Goal: Task Accomplishment & Management: Complete application form

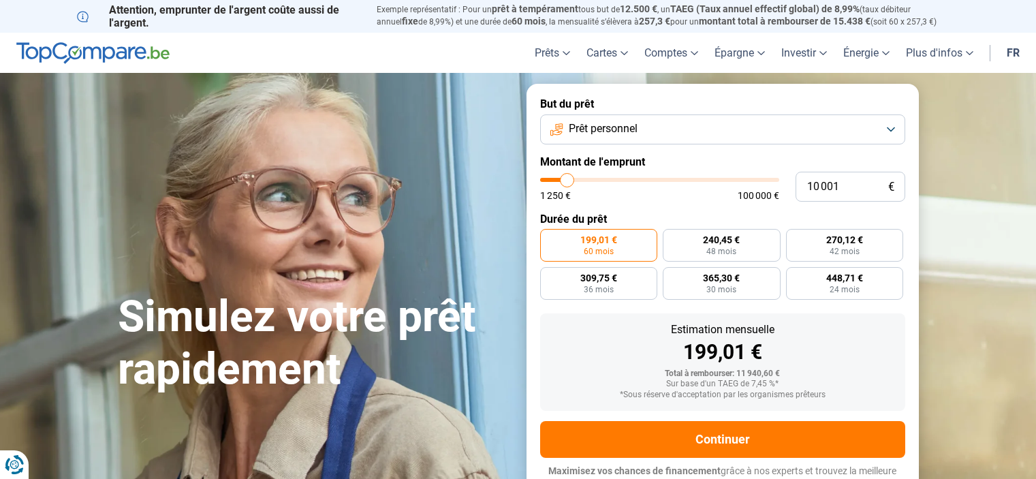
click at [892, 129] on button "Prêt personnel" at bounding box center [722, 129] width 365 height 30
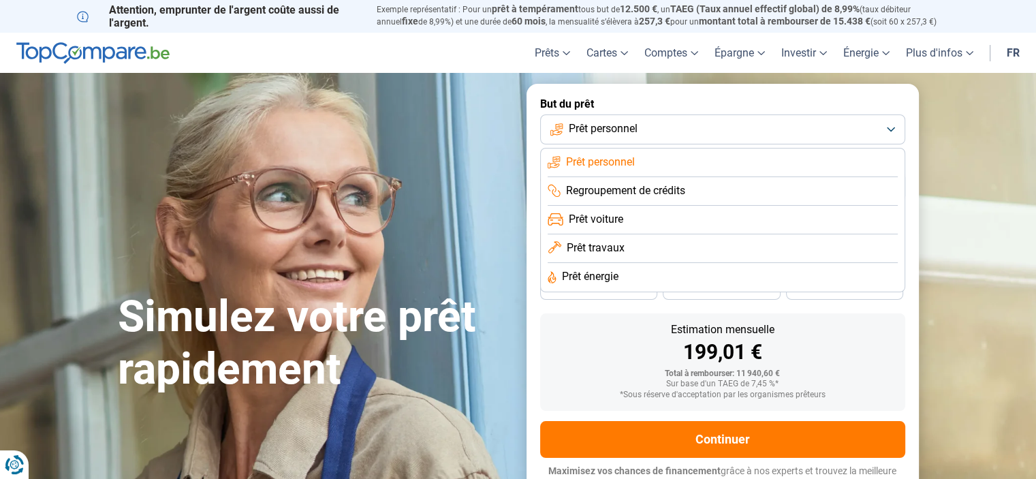
click at [651, 247] on li "Prêt travaux" at bounding box center [723, 248] width 350 height 29
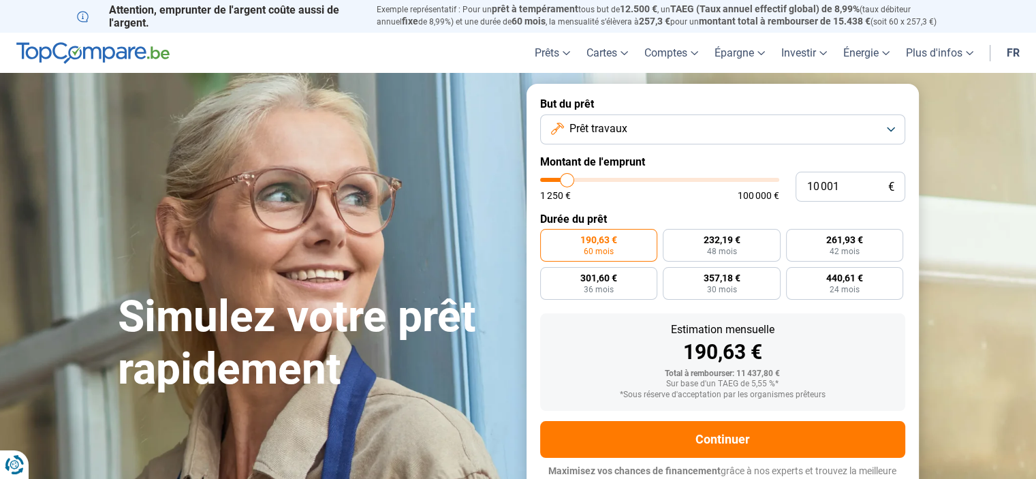
scroll to position [13, 0]
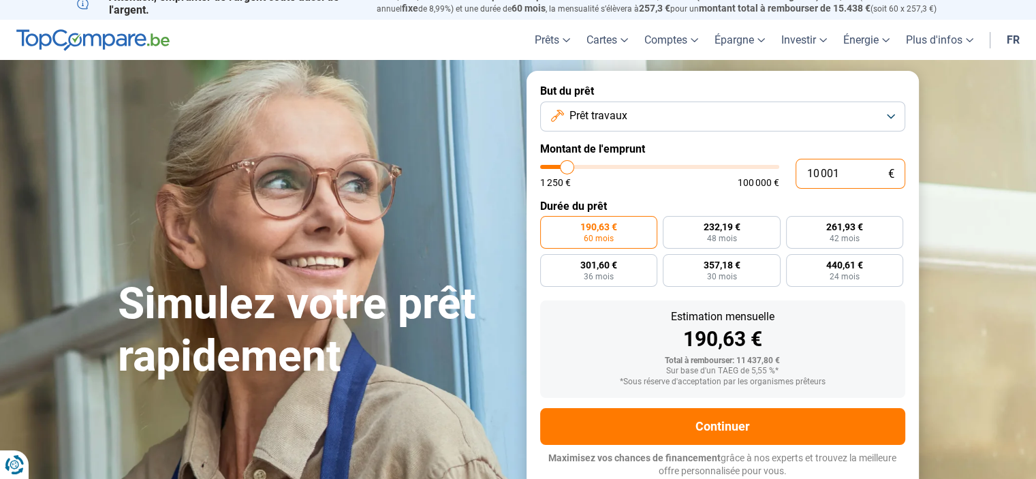
click at [818, 172] on input "10 001" at bounding box center [851, 174] width 110 height 30
type input "1 001"
type input "1250"
type input "15 001"
type input "15000"
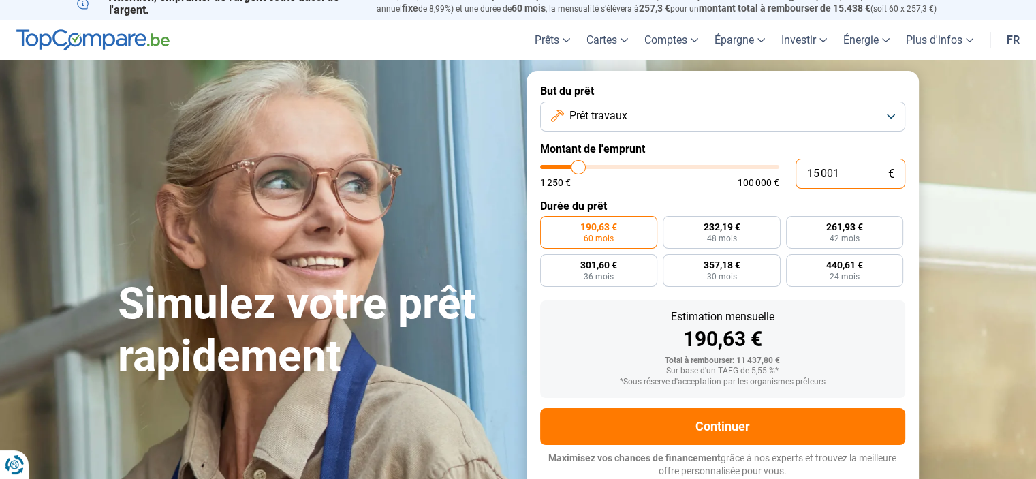
radio input "false"
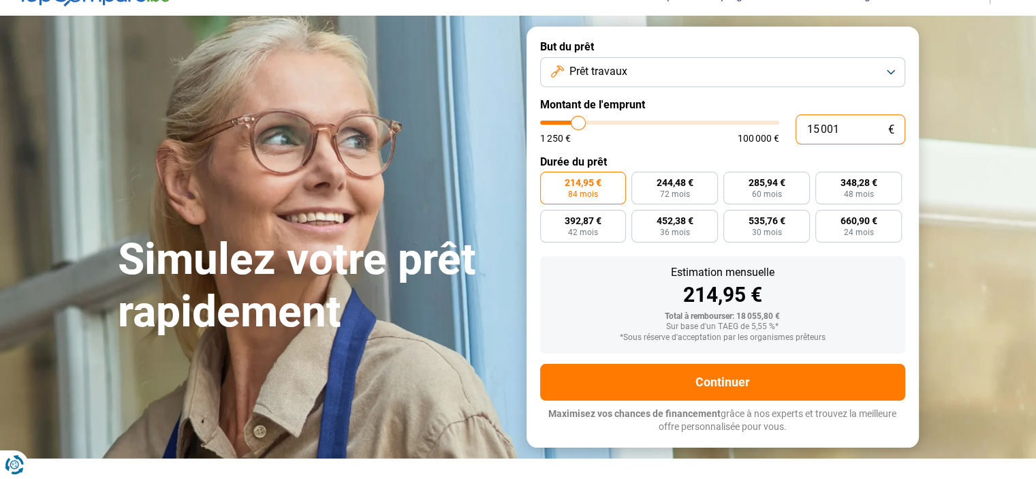
scroll to position [81, 0]
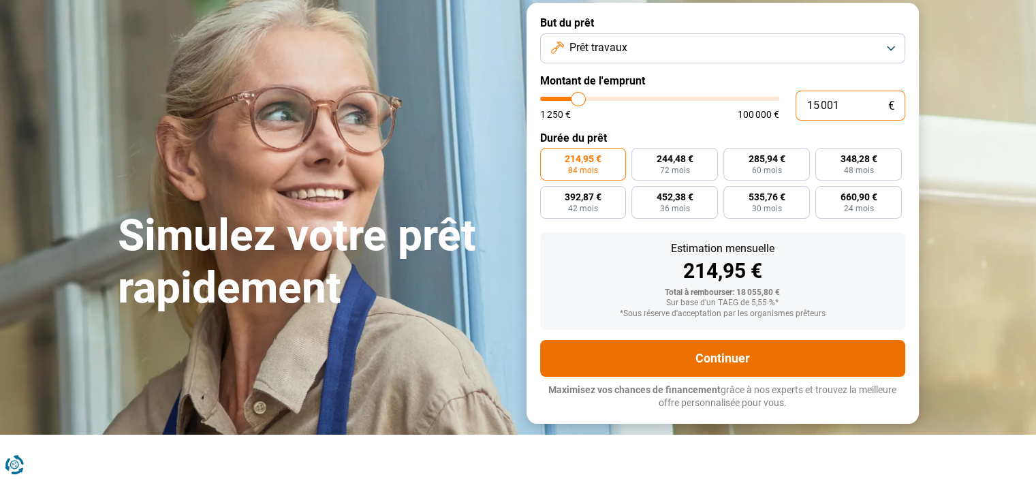
type input "15 001"
click at [706, 358] on button "Continuer" at bounding box center [722, 358] width 365 height 37
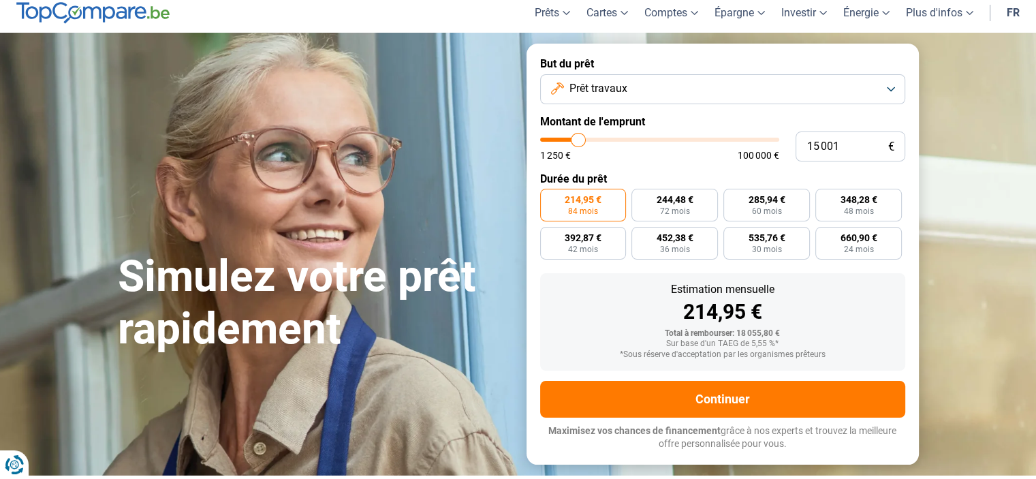
scroll to position [0, 0]
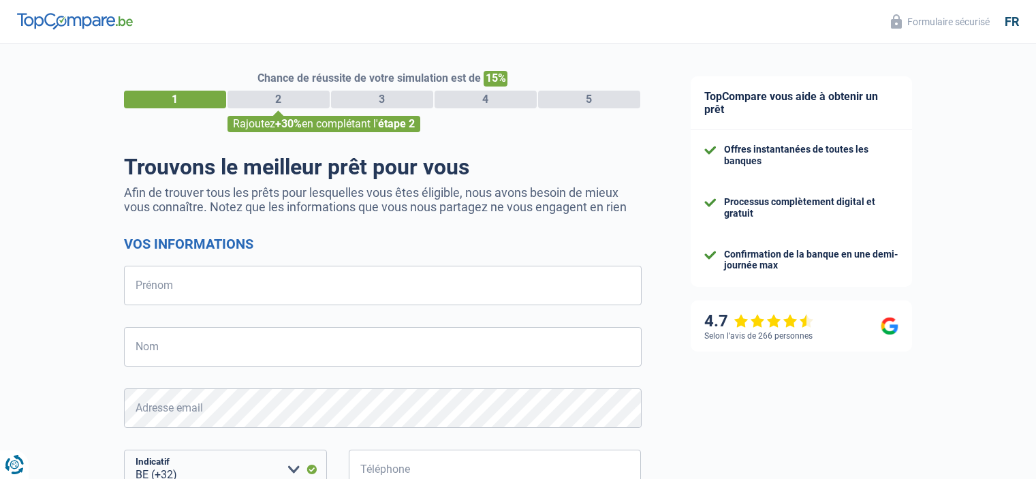
select select "32"
